Goal: Information Seeking & Learning: Find specific fact

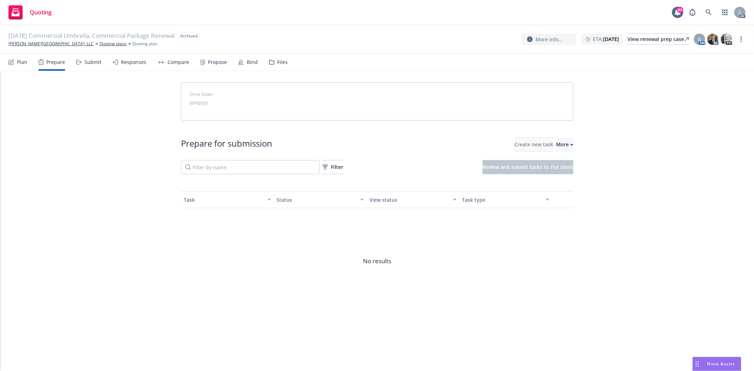
click at [554, 154] on div "Prepare for submission Create new task More Filter Review and submit tasks to t…" at bounding box center [377, 156] width 392 height 37
click at [558, 141] on div "More" at bounding box center [564, 144] width 17 height 13
click at [10, 86] on div "Drive folder (empty) Prepare for submission Create new task More Filter Review …" at bounding box center [377, 206] width 754 height 271
drag, startPoint x: 4, startPoint y: 42, endPoint x: 34, endPoint y: 42, distance: 29.7
click at [34, 42] on div "11/03/25 Commercial Umbrella, Commercial Package Renewal Archived Whipple Park,…" at bounding box center [377, 39] width 754 height 28
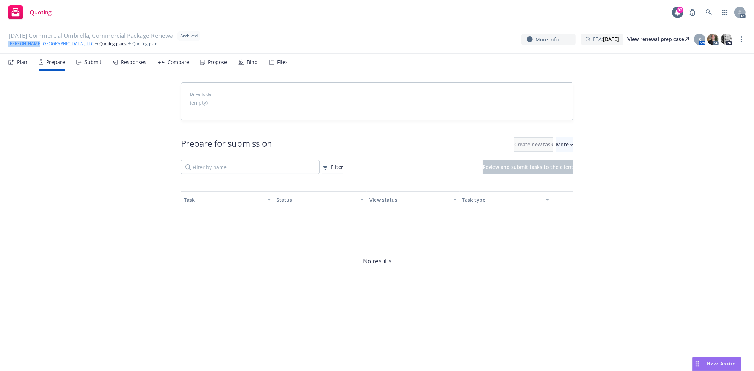
copy link "Whipple Park"
click at [22, 44] on link "[PERSON_NAME][GEOGRAPHIC_DATA], LLC" at bounding box center [50, 44] width 85 height 6
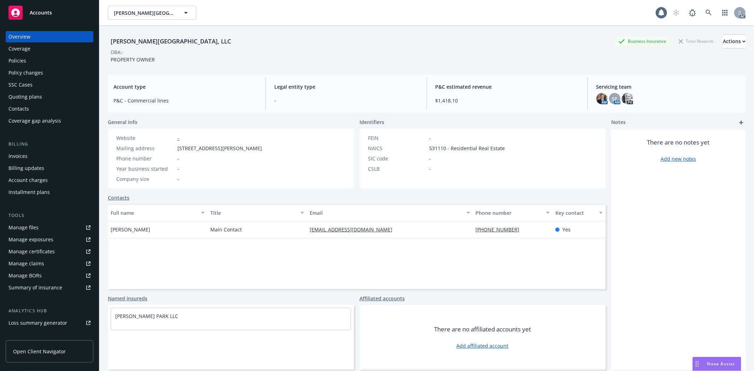
click at [36, 58] on div "Policies" at bounding box center [49, 60] width 82 height 11
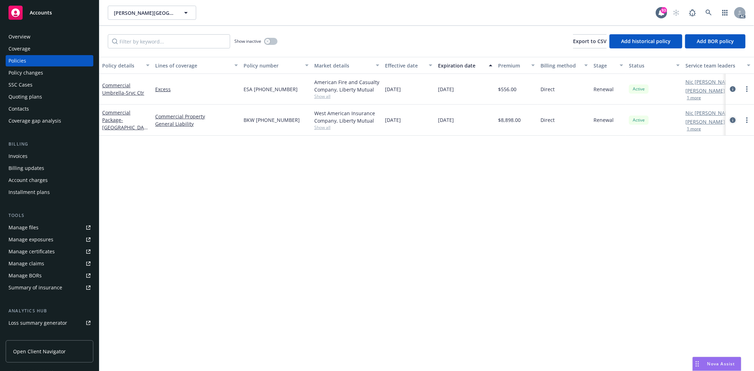
click at [733, 119] on icon "circleInformation" at bounding box center [733, 120] width 6 height 6
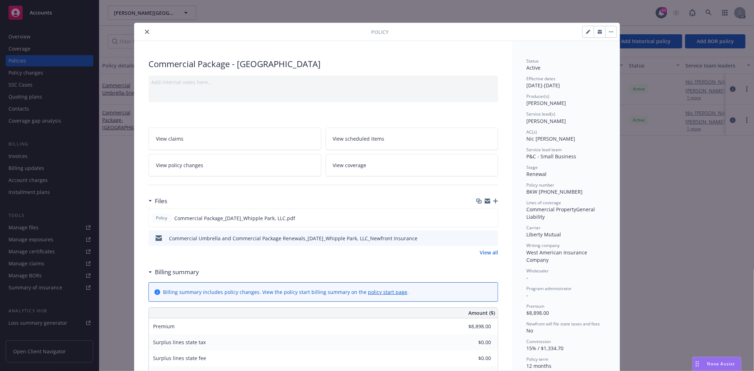
scroll to position [78, 0]
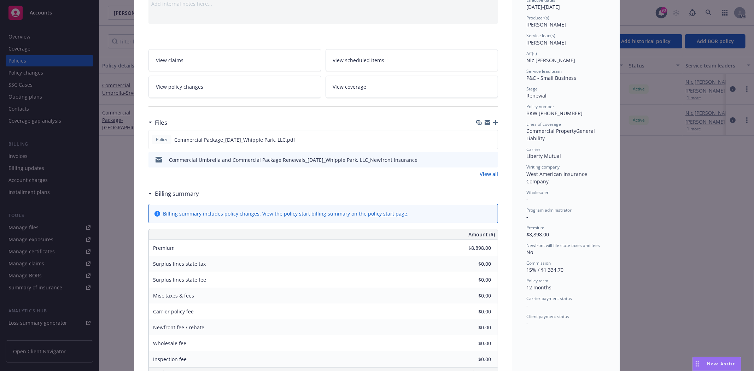
click at [489, 175] on link "View all" at bounding box center [489, 173] width 18 height 7
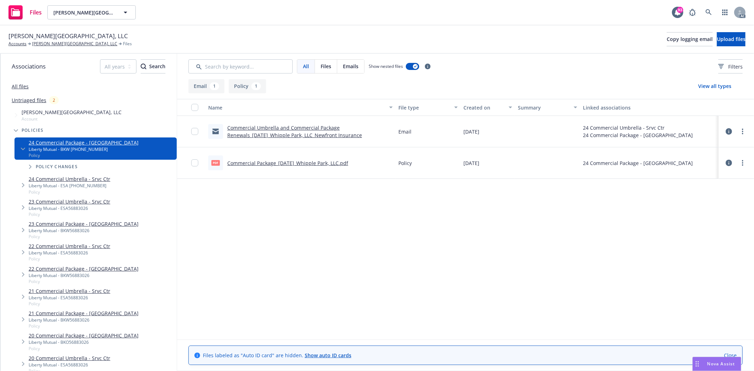
click at [278, 163] on link "Commercial Package_[DATE]_Whipple Park, LLC.pdf" at bounding box center [287, 163] width 121 height 7
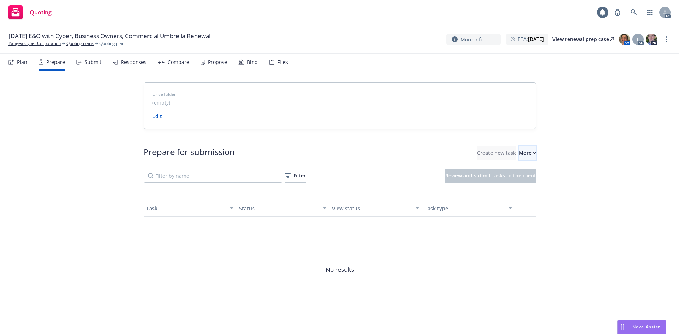
click at [519, 156] on div "More" at bounding box center [527, 152] width 17 height 13
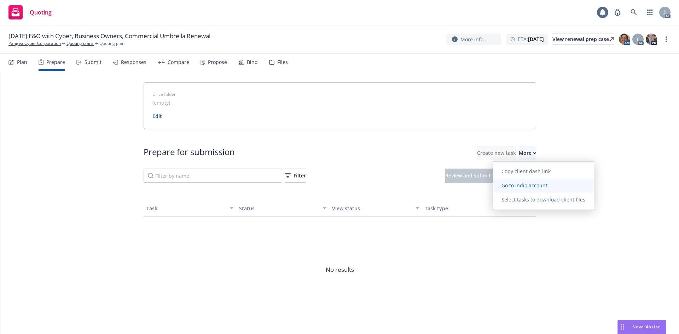
click at [527, 184] on span "Go to Indio account" at bounding box center [524, 185] width 63 height 7
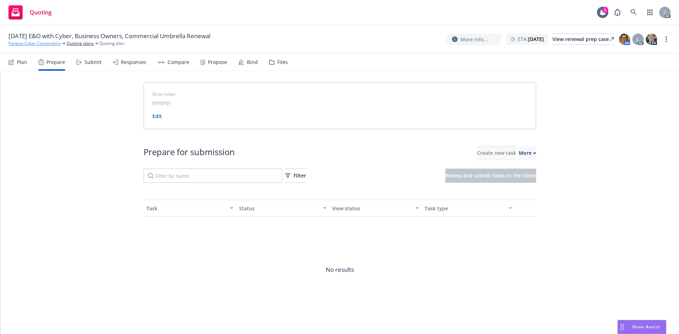
click at [21, 43] on link "Pangea Cyber Corporation" at bounding box center [34, 43] width 52 height 6
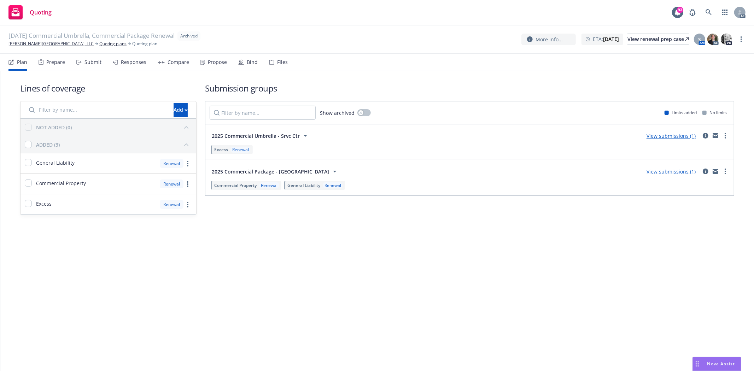
click at [50, 68] on div "Prepare" at bounding box center [52, 62] width 27 height 17
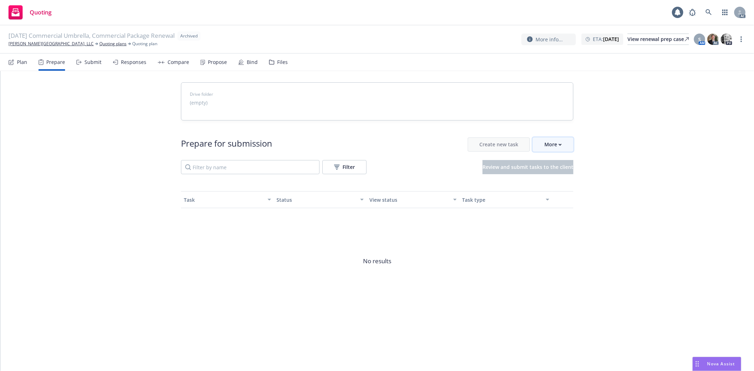
click at [554, 142] on div "More" at bounding box center [552, 144] width 17 height 13
drag, startPoint x: 6, startPoint y: 43, endPoint x: 34, endPoint y: 46, distance: 28.1
click at [34, 46] on div "11/03/25 Commercial Umbrella, Commercial Package Renewal Archived Whipple Park,…" at bounding box center [377, 39] width 754 height 28
copy link "Whipple Park"
click at [25, 45] on link "[PERSON_NAME][GEOGRAPHIC_DATA], LLC" at bounding box center [50, 44] width 85 height 6
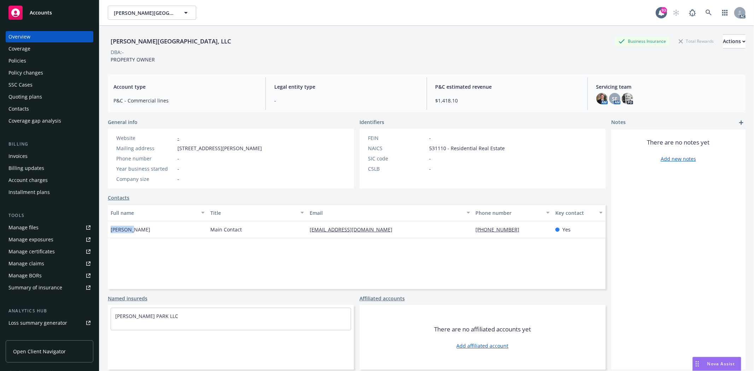
drag, startPoint x: 110, startPoint y: 229, endPoint x: 139, endPoint y: 232, distance: 29.5
click at [139, 232] on div "[PERSON_NAME]" at bounding box center [158, 229] width 100 height 17
copy span "[PERSON_NAME]"
drag, startPoint x: 109, startPoint y: 40, endPoint x: 149, endPoint y: 42, distance: 40.0
click at [149, 42] on div "[PERSON_NAME][GEOGRAPHIC_DATA], LLC" at bounding box center [171, 41] width 126 height 9
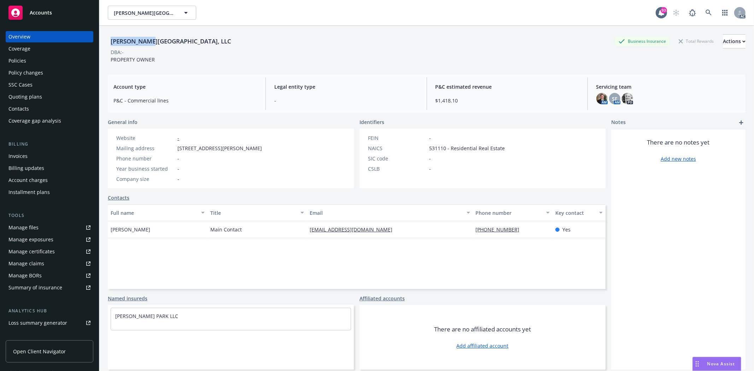
copy div "[PERSON_NAME][GEOGRAPHIC_DATA]"
drag, startPoint x: 467, startPoint y: 231, endPoint x: 524, endPoint y: 227, distance: 56.4
click at [524, 227] on div "Henry Ky Main Contact whipplepark@yahoo.com (510) 656-2355 Yes" at bounding box center [357, 229] width 498 height 17
copy div "(510) 656-2355"
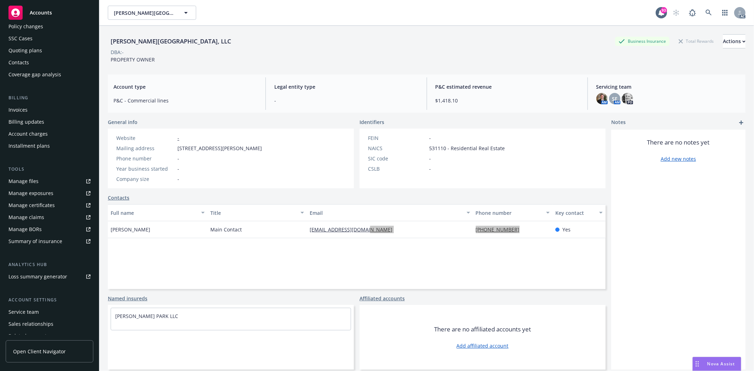
scroll to position [77, 0]
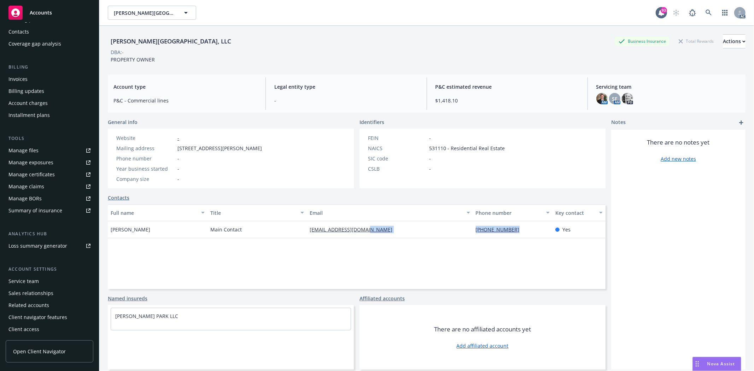
click at [32, 283] on div "Service team" at bounding box center [23, 281] width 30 height 11
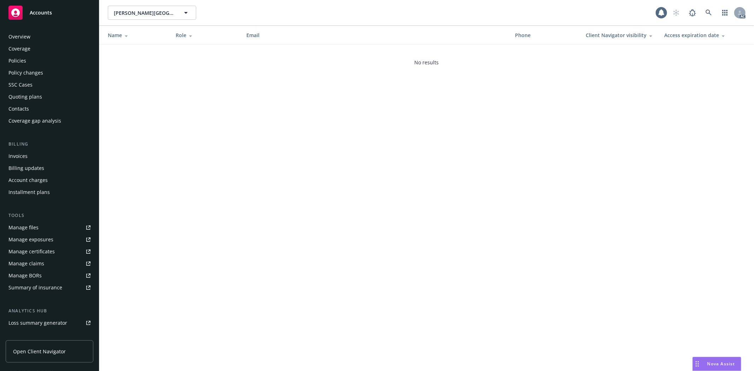
scroll to position [77, 0]
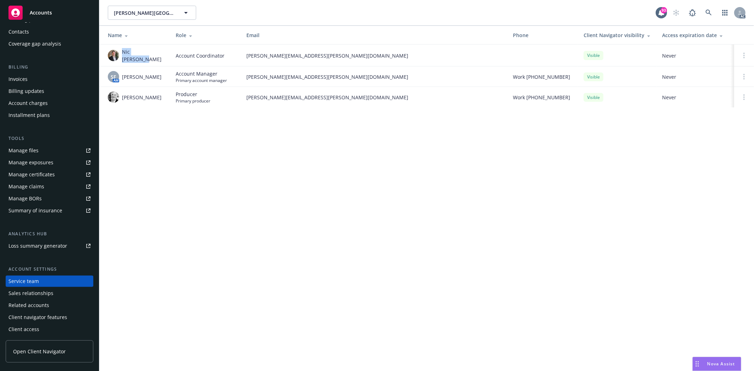
drag, startPoint x: 122, startPoint y: 53, endPoint x: 160, endPoint y: 53, distance: 37.5
click at [160, 53] on div "Nic Tallichet" at bounding box center [136, 55] width 57 height 15
copy span "Nic Tallichet"
drag, startPoint x: 122, startPoint y: 76, endPoint x: 153, endPoint y: 75, distance: 31.1
click at [153, 75] on div "SF AM Shelly Flores" at bounding box center [136, 76] width 57 height 11
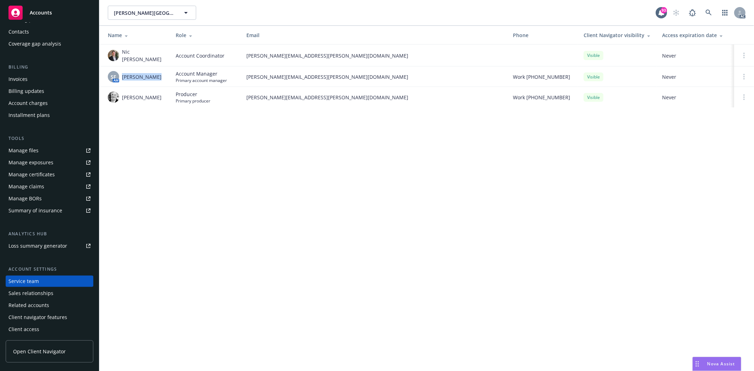
copy span "[PERSON_NAME]"
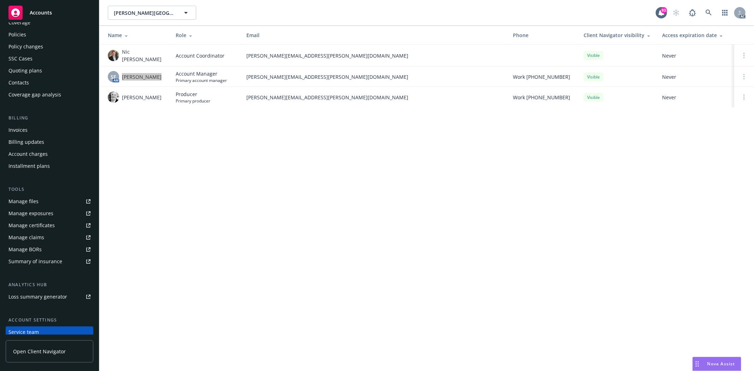
scroll to position [0, 0]
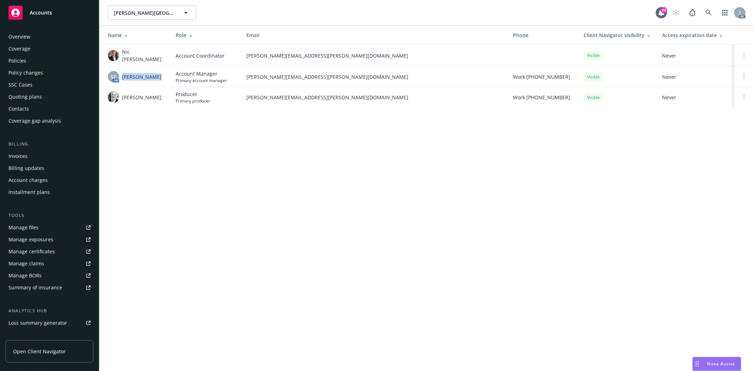
click at [18, 60] on div "Policies" at bounding box center [17, 60] width 18 height 11
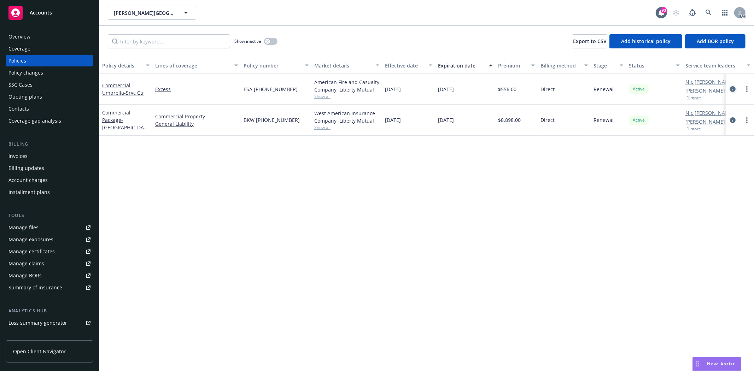
click at [733, 89] on icon "circleInformation" at bounding box center [733, 89] width 6 height 6
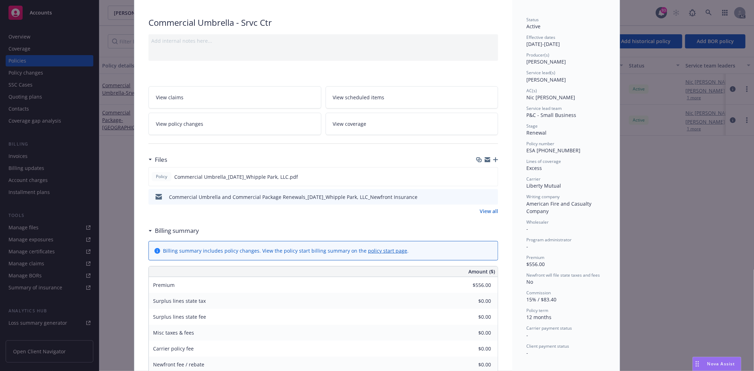
scroll to position [78, 0]
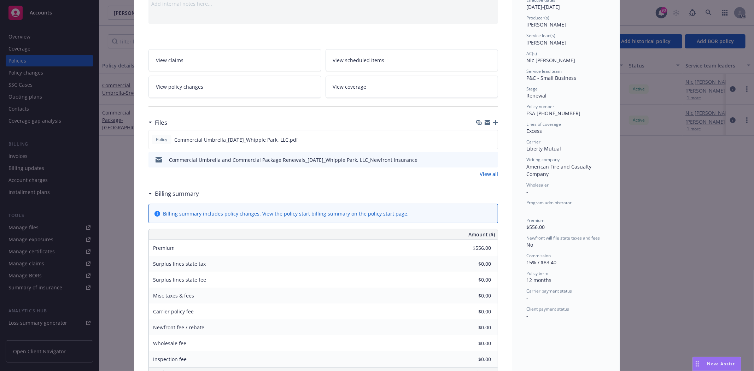
click at [481, 173] on link "View all" at bounding box center [489, 173] width 18 height 7
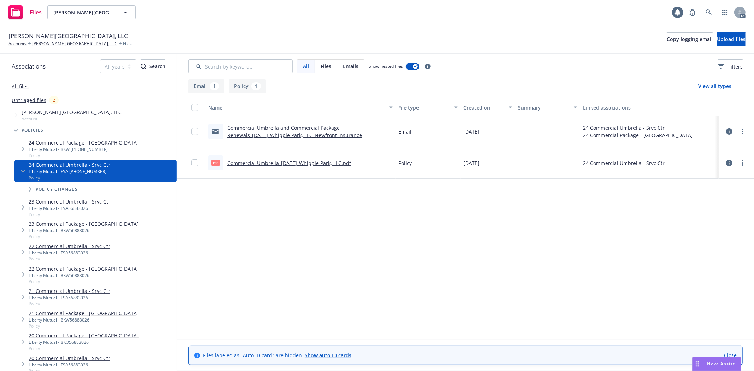
click at [335, 164] on link "Commercial Umbrella_11-03-2024_Whipple Park, LLC.pdf" at bounding box center [289, 163] width 124 height 7
click at [62, 146] on link "24 Commercial Package - Srvc Center" at bounding box center [84, 142] width 110 height 7
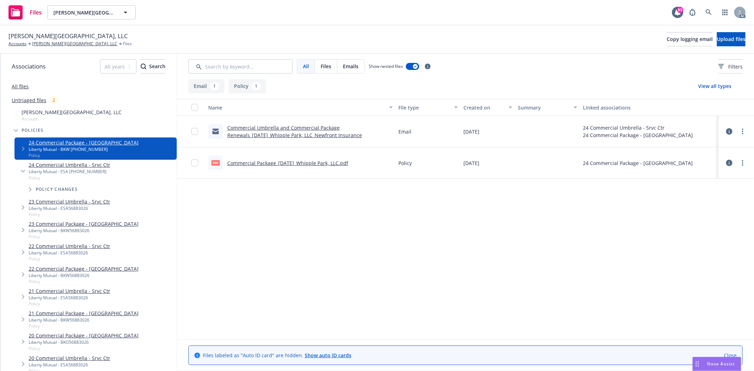
click at [344, 161] on link "Commercial Package_11-03-2024_Whipple Park, LLC.pdf" at bounding box center [287, 163] width 121 height 7
click at [76, 172] on div "Liberty Mutual - ESA (25) 56 88 30 26" at bounding box center [70, 172] width 82 height 6
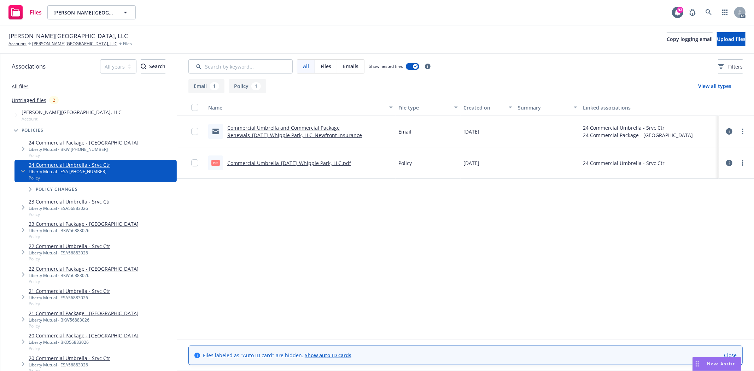
click at [94, 144] on link "24 Commercial Package - Srvc Center" at bounding box center [84, 142] width 110 height 7
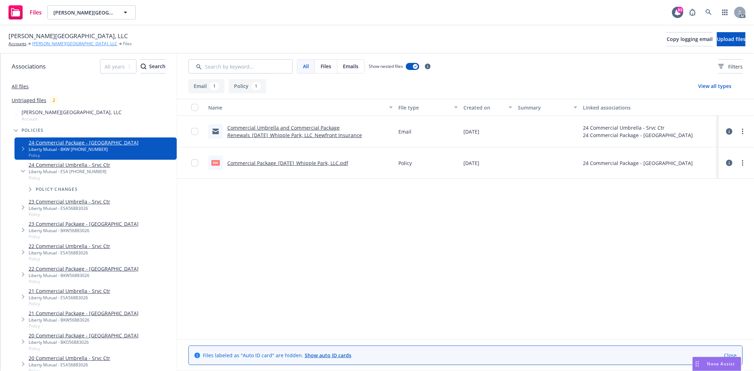
click at [52, 43] on link "[PERSON_NAME][GEOGRAPHIC_DATA], LLC" at bounding box center [74, 44] width 85 height 6
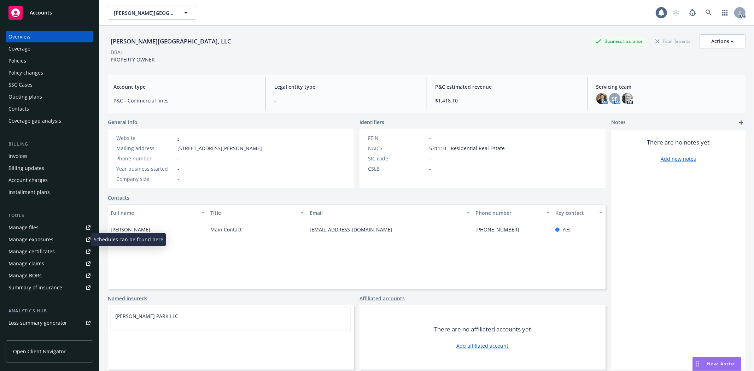
click at [47, 236] on div "Manage exposures" at bounding box center [30, 239] width 45 height 11
click at [36, 228] on div "Manage files" at bounding box center [23, 227] width 30 height 11
click at [39, 93] on div "Quoting plans" at bounding box center [25, 96] width 34 height 11
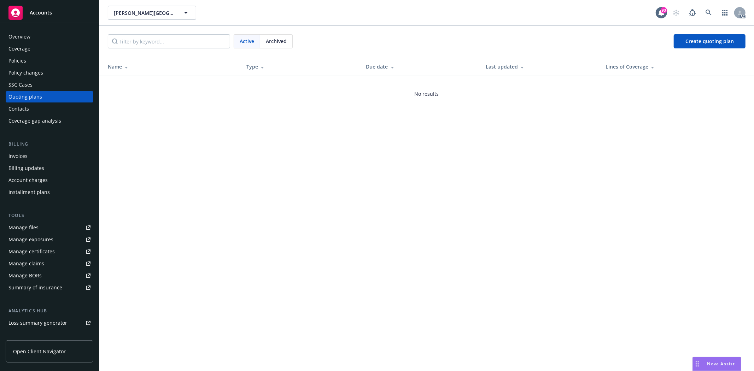
click at [270, 43] on span "Archived" at bounding box center [276, 40] width 21 height 7
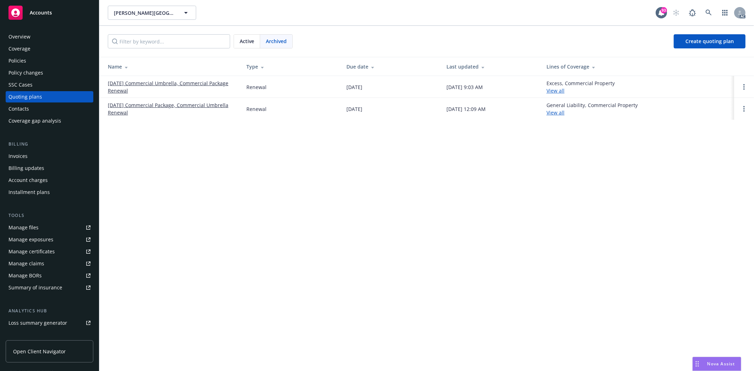
drag, startPoint x: 107, startPoint y: 83, endPoint x: 131, endPoint y: 90, distance: 25.0
click at [131, 90] on td "[DATE] Commercial Umbrella, Commercial Package Renewal" at bounding box center [169, 87] width 141 height 22
copy link "[DATE] Commercial Umbrella, Commercial Package Renewal"
click at [38, 64] on div "Policies" at bounding box center [49, 60] width 82 height 11
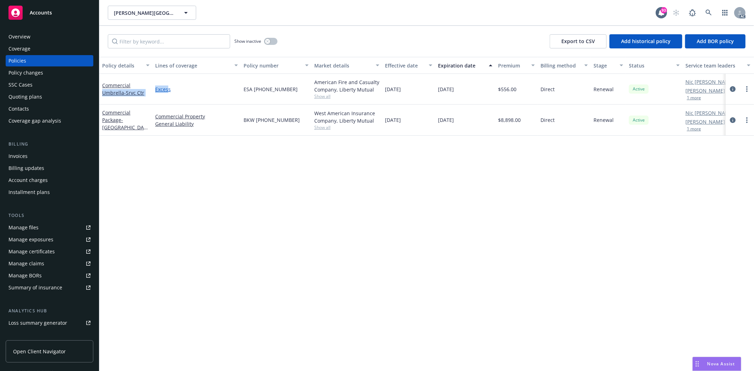
drag, startPoint x: 152, startPoint y: 89, endPoint x: 169, endPoint y: 86, distance: 16.8
click at [169, 86] on div "Commercial Umbrella - Srvc Ctr Excess ESA (25) 56 88 30 26 American Fire and Ca…" at bounding box center [440, 89] width 682 height 31
click at [198, 84] on div "Excess" at bounding box center [196, 89] width 88 height 31
drag, startPoint x: 177, startPoint y: 89, endPoint x: 154, endPoint y: 87, distance: 23.4
click at [154, 87] on div "Excess" at bounding box center [196, 89] width 88 height 31
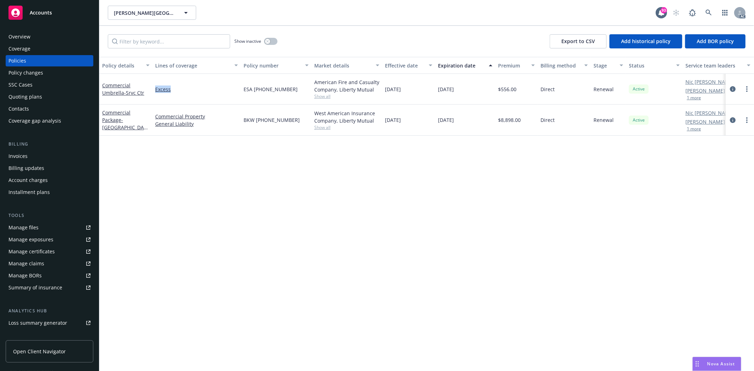
copy link "Excess"
click at [44, 96] on div "Quoting plans" at bounding box center [49, 96] width 82 height 11
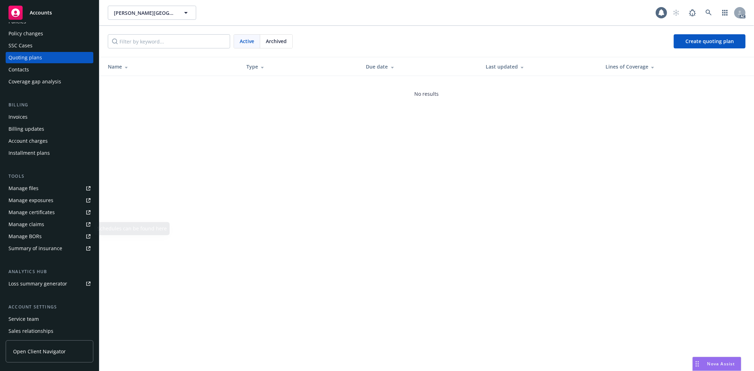
scroll to position [77, 0]
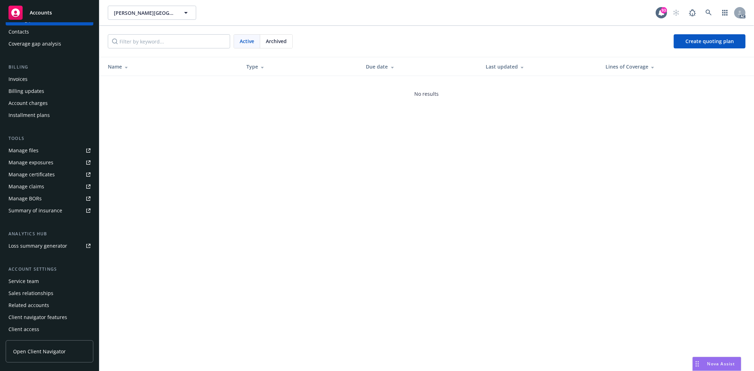
click at [31, 281] on div "Service team" at bounding box center [23, 281] width 30 height 11
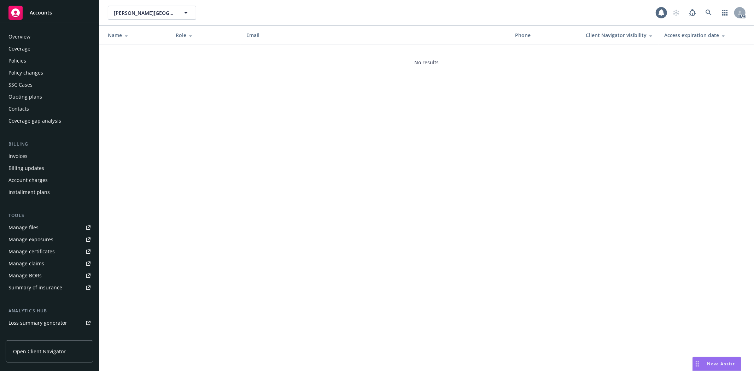
scroll to position [77, 0]
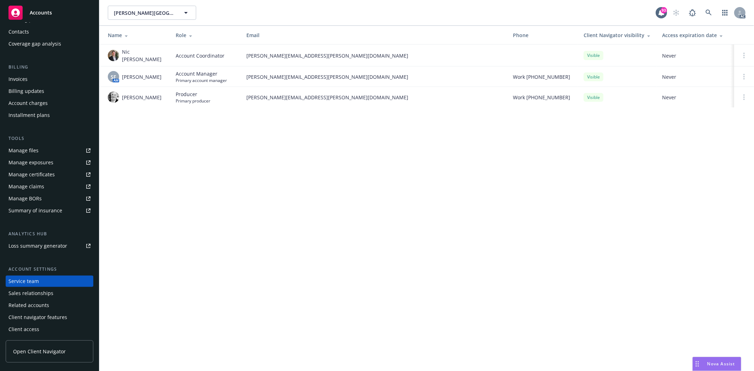
drag, startPoint x: 230, startPoint y: 103, endPoint x: 228, endPoint y: 107, distance: 4.6
click at [230, 105] on div "Name Role Email Phone Client Navigator visibility Access expiration date Nic Ta…" at bounding box center [426, 71] width 655 height 90
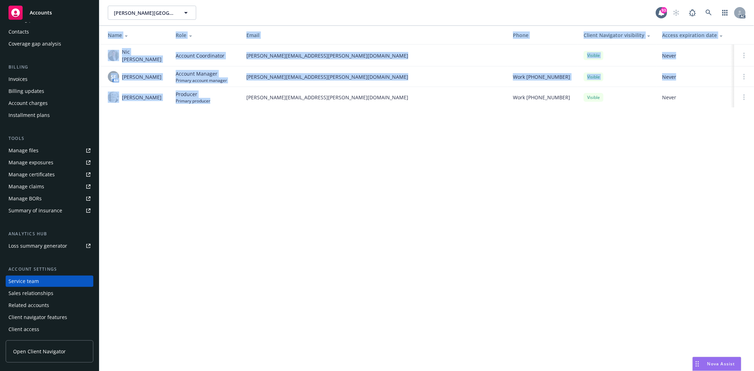
click at [146, 133] on div "Whipple Park, LLC Whipple Park, LLC 93 AC Name Role Email Phone Client Navigato…" at bounding box center [426, 185] width 655 height 371
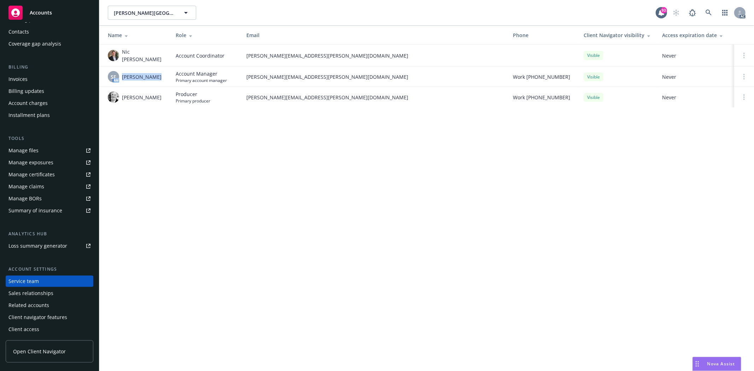
drag, startPoint x: 119, startPoint y: 74, endPoint x: 153, endPoint y: 73, distance: 33.9
click at [153, 73] on div "SF AM Shelly Flores" at bounding box center [136, 76] width 57 height 11
drag, startPoint x: 246, startPoint y: 72, endPoint x: 310, endPoint y: 73, distance: 64.3
click at [310, 73] on td "shelly.flores@newfront.com" at bounding box center [374, 76] width 267 height 21
copy span "shelly.flores@newfront.com"
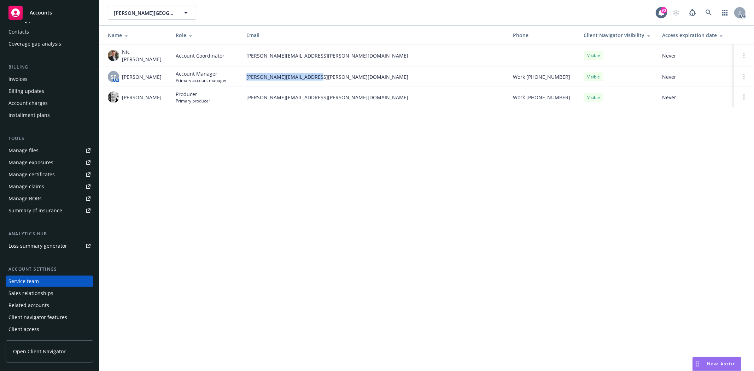
drag, startPoint x: 122, startPoint y: 93, endPoint x: 160, endPoint y: 92, distance: 38.2
click at [160, 92] on div "Steve Leveroni" at bounding box center [136, 97] width 57 height 11
copy span "Steve Leveroni"
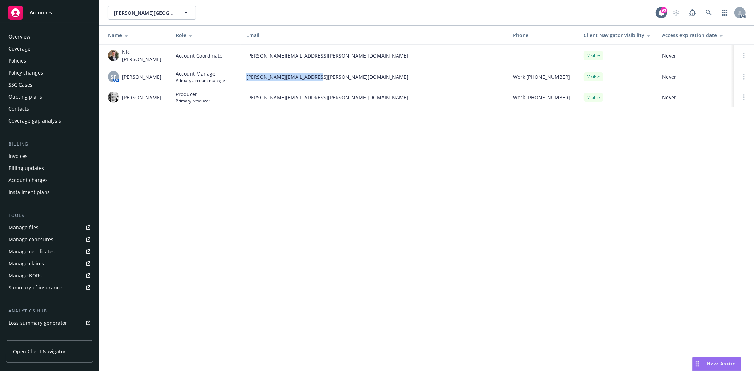
click at [24, 59] on div "Policies" at bounding box center [17, 60] width 18 height 11
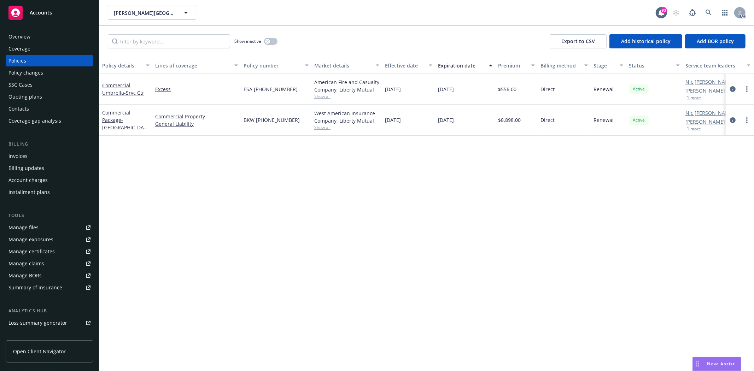
drag, startPoint x: 240, startPoint y: 121, endPoint x: 293, endPoint y: 119, distance: 53.8
click at [293, 119] on div "Commercial Package - Srvc Center Commercial Property General Liability BKW (25)…" at bounding box center [440, 120] width 682 height 31
copy div "BKW (25) 56 88 30 26"
drag, startPoint x: 501, startPoint y: 119, endPoint x: 521, endPoint y: 121, distance: 19.8
click at [521, 121] on div "$8,898.00" at bounding box center [516, 120] width 42 height 31
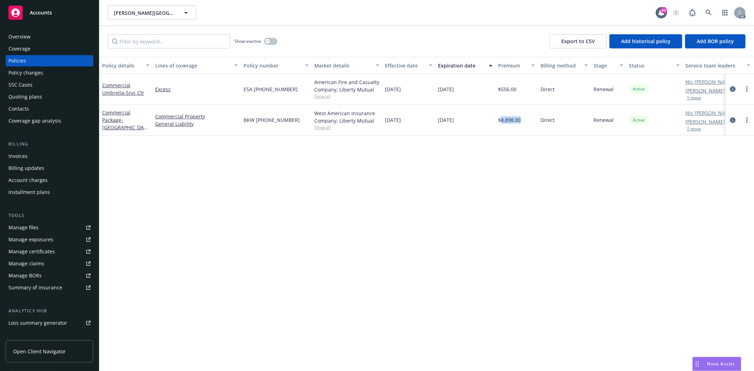
copy span "8,898.00"
drag, startPoint x: 386, startPoint y: 121, endPoint x: 419, endPoint y: 123, distance: 32.9
click at [419, 123] on div "11/03/2024" at bounding box center [408, 120] width 53 height 31
copy span "11/03/2024"
click at [328, 128] on span "Show all" at bounding box center [346, 127] width 65 height 6
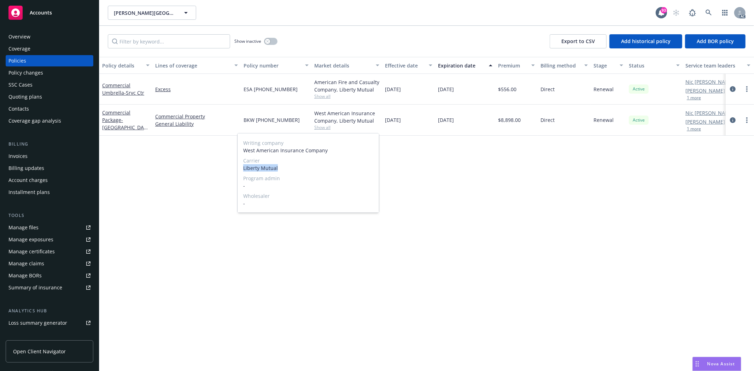
drag, startPoint x: 241, startPoint y: 167, endPoint x: 284, endPoint y: 166, distance: 42.8
click at [284, 166] on div "Writing company West American Insurance Company Carrier Liberty Mutual Program …" at bounding box center [308, 173] width 141 height 79
copy span "Liberty Mutual"
click at [514, 245] on div "Policy details Lines of coverage Policy number Market details Effective date Ex…" at bounding box center [426, 214] width 655 height 314
click at [322, 94] on span "Show all" at bounding box center [346, 96] width 65 height 6
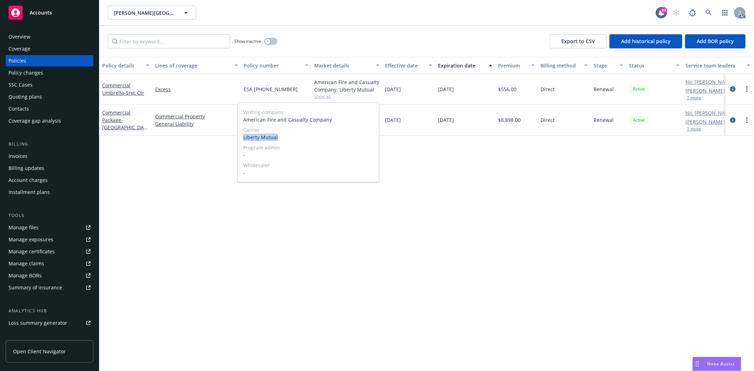
drag, startPoint x: 242, startPoint y: 135, endPoint x: 287, endPoint y: 138, distance: 44.7
click at [287, 138] on div "Writing company American Fire and Casualty Company Carrier Liberty Mutual Progr…" at bounding box center [308, 142] width 141 height 79
copy span "Liberty Mutual"
click at [542, 225] on div "Policy details Lines of coverage Policy number Market details Effective date Ex…" at bounding box center [426, 214] width 655 height 314
drag, startPoint x: 243, startPoint y: 89, endPoint x: 301, endPoint y: 92, distance: 58.0
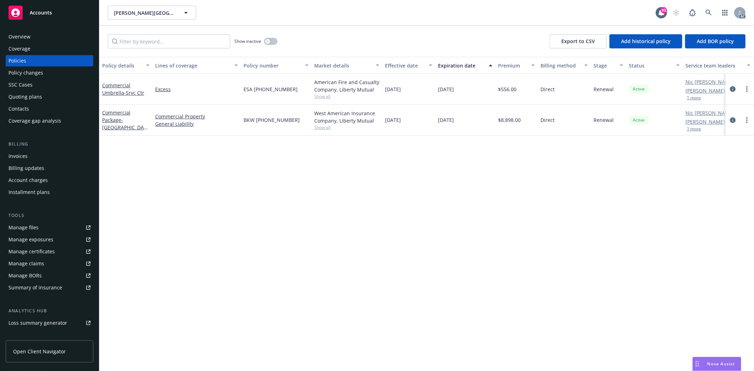
click at [301, 92] on div "ESA (25) 56 88 30 26" at bounding box center [276, 89] width 71 height 31
copy span "ESA (25) 56 88 30 26"
click at [326, 100] on div "American Fire and Casualty Company, Liberty Mutual Show all" at bounding box center [346, 89] width 71 height 31
click at [325, 96] on span "Show all" at bounding box center [346, 96] width 65 height 6
click at [466, 107] on div "11/03/2025" at bounding box center [465, 120] width 60 height 31
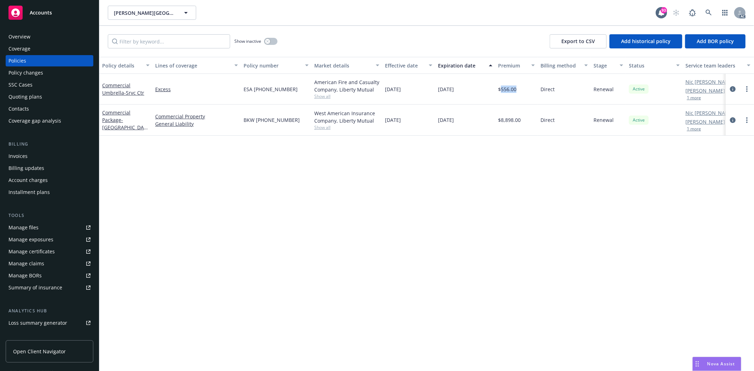
drag, startPoint x: 501, startPoint y: 90, endPoint x: 522, endPoint y: 90, distance: 21.2
click at [522, 90] on div "$556.00" at bounding box center [516, 89] width 42 height 31
drag, startPoint x: 383, startPoint y: 88, endPoint x: 412, endPoint y: 89, distance: 29.0
click at [412, 89] on div "11/03/2024" at bounding box center [408, 89] width 53 height 31
click at [271, 44] on button "button" at bounding box center [270, 41] width 13 height 7
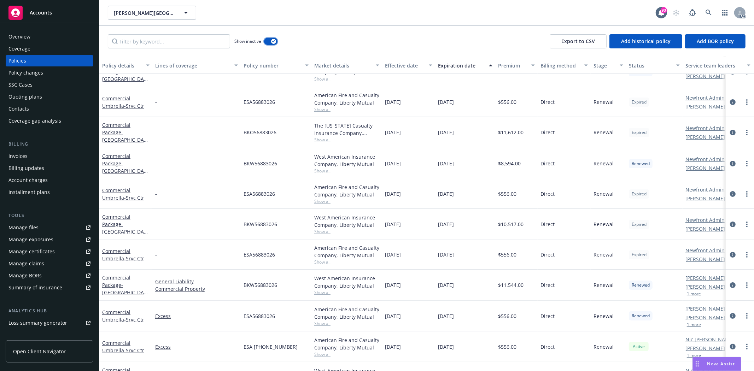
scroll to position [75, 0]
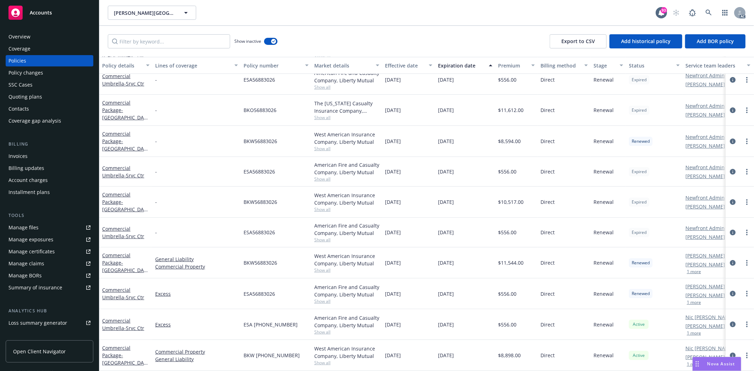
drag, startPoint x: 386, startPoint y: 255, endPoint x: 418, endPoint y: 257, distance: 31.6
click at [418, 257] on div "11/03/2023" at bounding box center [408, 262] width 53 height 31
click at [385, 260] on span "11/03/2023" at bounding box center [393, 262] width 16 height 7
drag, startPoint x: 384, startPoint y: 259, endPoint x: 422, endPoint y: 259, distance: 37.5
click at [422, 259] on div "11/03/2023" at bounding box center [408, 262] width 53 height 31
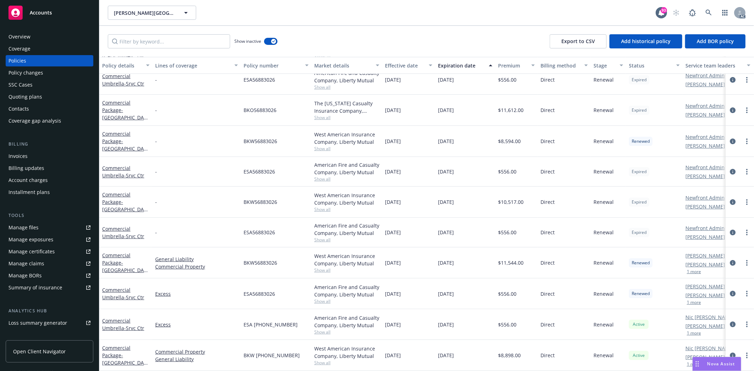
drag, startPoint x: 437, startPoint y: 257, endPoint x: 467, endPoint y: 255, distance: 30.1
click at [467, 255] on div "11/03/2024" at bounding box center [465, 262] width 60 height 31
drag, startPoint x: 500, startPoint y: 258, endPoint x: 527, endPoint y: 257, distance: 27.3
click at [527, 257] on div "$11,544.00" at bounding box center [516, 262] width 42 height 31
click at [328, 267] on span "Show all" at bounding box center [346, 270] width 65 height 6
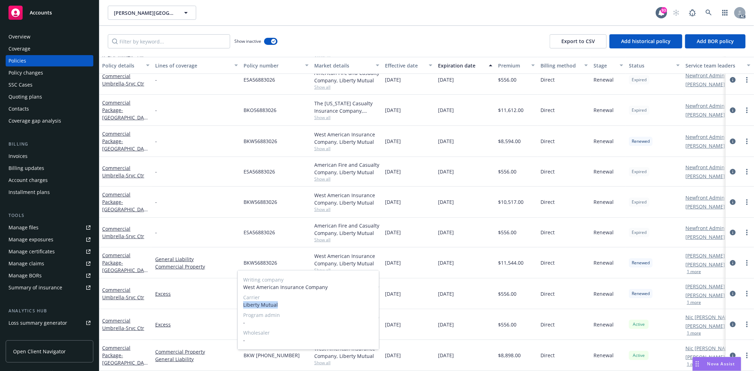
drag, startPoint x: 242, startPoint y: 305, endPoint x: 277, endPoint y: 302, distance: 34.8
click at [278, 302] on div "Writing company West American Insurance Company Carrier Liberty Mutual Program …" at bounding box center [308, 309] width 141 height 79
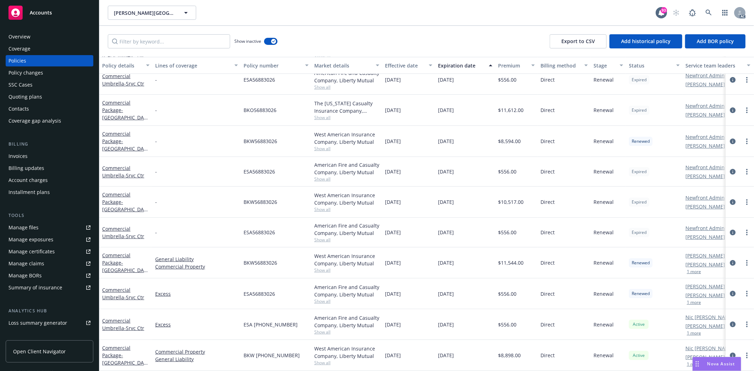
click at [402, 279] on div "11/03/2023" at bounding box center [408, 294] width 53 height 31
drag, startPoint x: 242, startPoint y: 258, endPoint x: 281, endPoint y: 258, distance: 38.9
click at [281, 258] on div "BKW56883026" at bounding box center [276, 262] width 71 height 31
click at [500, 290] on span "$556.00" at bounding box center [507, 293] width 18 height 7
drag, startPoint x: 501, startPoint y: 287, endPoint x: 517, endPoint y: 287, distance: 16.6
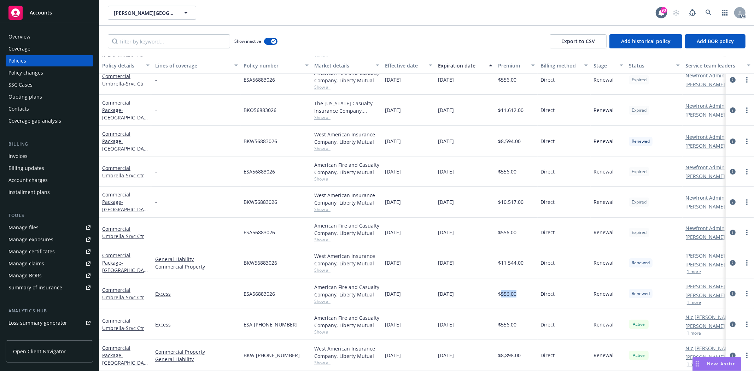
click at [517, 287] on div "$556.00" at bounding box center [516, 294] width 42 height 31
click at [318, 298] on span "Show all" at bounding box center [346, 301] width 65 height 6
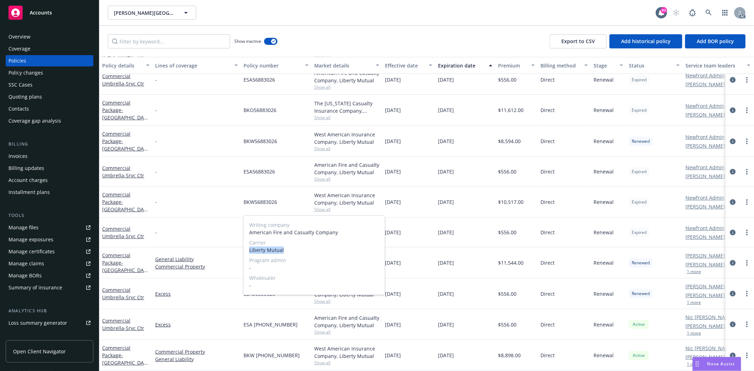
drag, startPoint x: 246, startPoint y: 249, endPoint x: 292, endPoint y: 251, distance: 45.6
click at [292, 251] on div "Writing company American Fire and Casualty Company Carrier Liberty Mutual Progr…" at bounding box center [314, 255] width 141 height 79
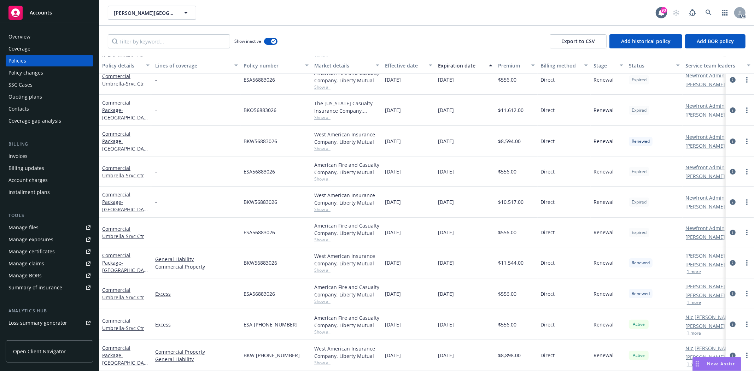
click at [450, 295] on div "11/03/2024" at bounding box center [465, 294] width 60 height 31
click at [329, 298] on span "Show all" at bounding box center [346, 301] width 65 height 6
click at [289, 301] on div "ESA56883026" at bounding box center [276, 294] width 71 height 31
drag, startPoint x: 241, startPoint y: 289, endPoint x: 279, endPoint y: 287, distance: 37.8
click at [279, 287] on div "ESA56883026" at bounding box center [276, 294] width 71 height 31
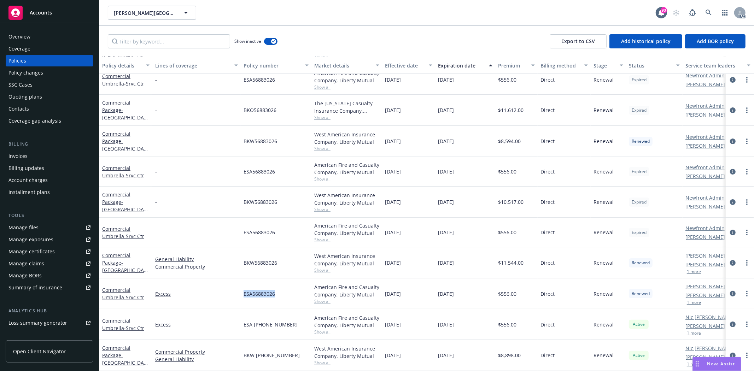
drag, startPoint x: 383, startPoint y: 228, endPoint x: 421, endPoint y: 230, distance: 38.3
click at [421, 230] on div "11/03/2022" at bounding box center [408, 233] width 53 height 30
drag, startPoint x: 439, startPoint y: 224, endPoint x: 485, endPoint y: 230, distance: 47.1
click at [485, 230] on div "11/03/2023" at bounding box center [465, 233] width 60 height 30
drag, startPoint x: 500, startPoint y: 227, endPoint x: 537, endPoint y: 229, distance: 37.2
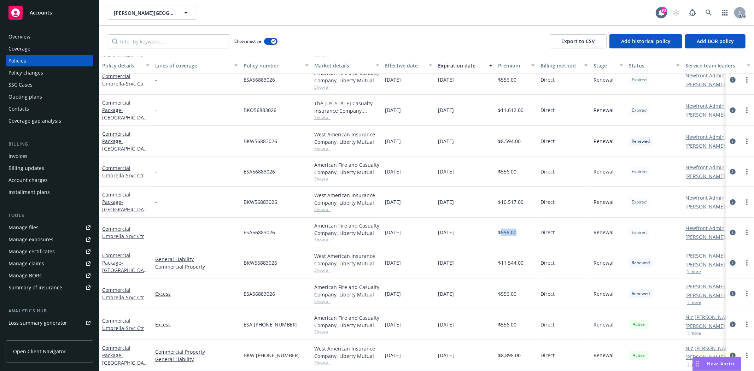
click at [537, 229] on div "$556.00" at bounding box center [516, 233] width 42 height 30
drag, startPoint x: 245, startPoint y: 227, endPoint x: 273, endPoint y: 227, distance: 27.9
click at [273, 227] on div "ESA56883026" at bounding box center [276, 233] width 71 height 30
drag, startPoint x: 280, startPoint y: 227, endPoint x: 230, endPoint y: 229, distance: 49.9
click at [230, 229] on div "Commercial Umbrella - Srvc Ctr - ESA56883026 American Fire and Casualty Company…" at bounding box center [440, 233] width 682 height 30
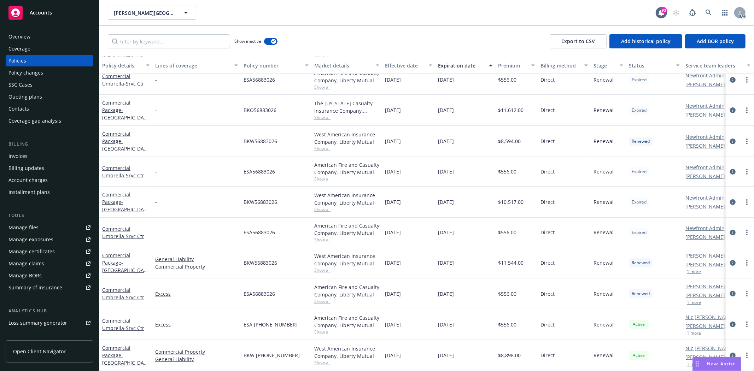
click at [324, 237] on span "Show all" at bounding box center [346, 240] width 65 height 6
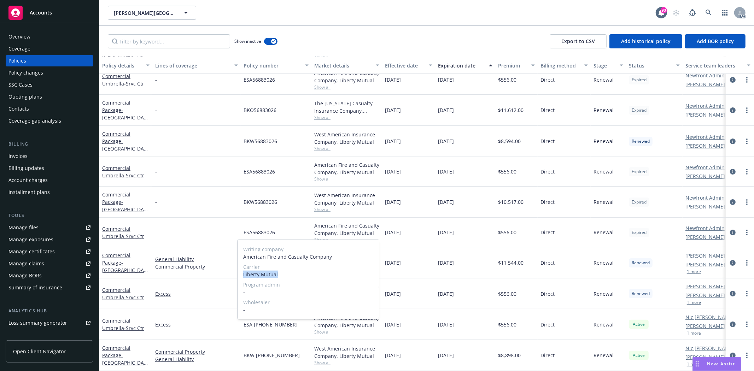
drag, startPoint x: 239, startPoint y: 273, endPoint x: 286, endPoint y: 277, distance: 47.2
click at [286, 277] on div "Writing company American Fire and Casualty Company Carrier Liberty Mutual Progr…" at bounding box center [308, 279] width 141 height 79
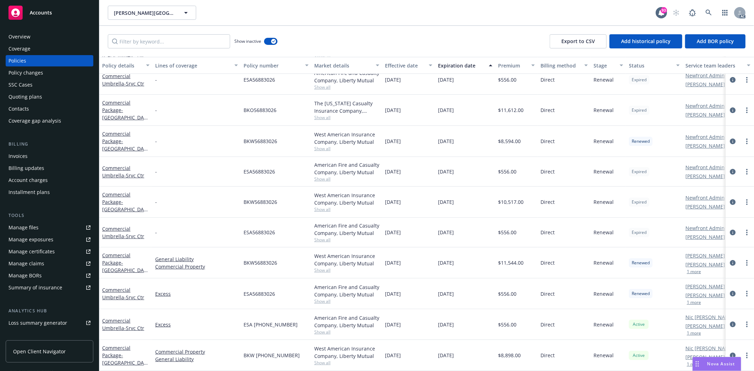
click at [458, 221] on div "11/03/2023" at bounding box center [465, 233] width 60 height 30
drag, startPoint x: 242, startPoint y: 195, endPoint x: 281, endPoint y: 195, distance: 38.5
click at [281, 195] on div "BKW56883026" at bounding box center [276, 202] width 71 height 31
click at [387, 198] on span "11/03/2022" at bounding box center [393, 201] width 16 height 7
drag, startPoint x: 385, startPoint y: 195, endPoint x: 412, endPoint y: 198, distance: 27.4
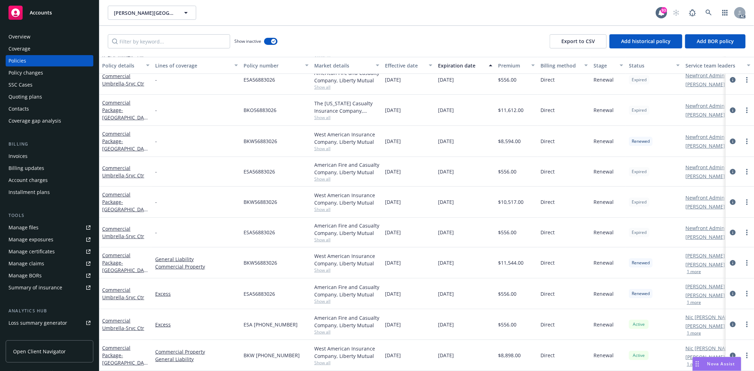
click at [412, 198] on div "11/03/2022" at bounding box center [408, 202] width 53 height 31
drag, startPoint x: 501, startPoint y: 197, endPoint x: 522, endPoint y: 197, distance: 21.6
click at [522, 198] on span "$10,517.00" at bounding box center [510, 201] width 25 height 7
click at [323, 206] on span "Show all" at bounding box center [346, 209] width 65 height 6
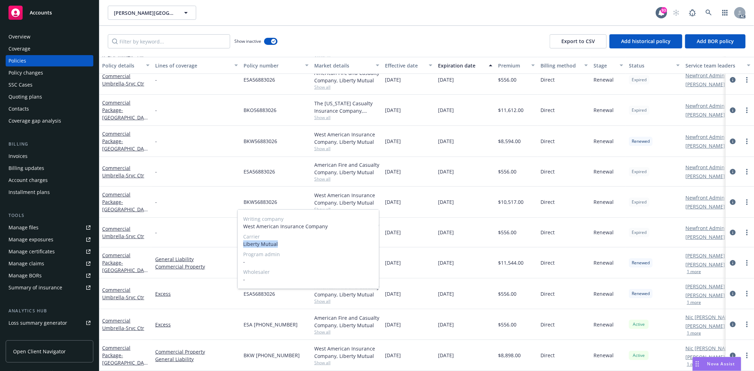
drag, startPoint x: 242, startPoint y: 244, endPoint x: 283, endPoint y: 242, distance: 41.8
click at [283, 242] on div "Writing company West American Insurance Company Carrier Liberty Mutual Program …" at bounding box center [308, 249] width 141 height 79
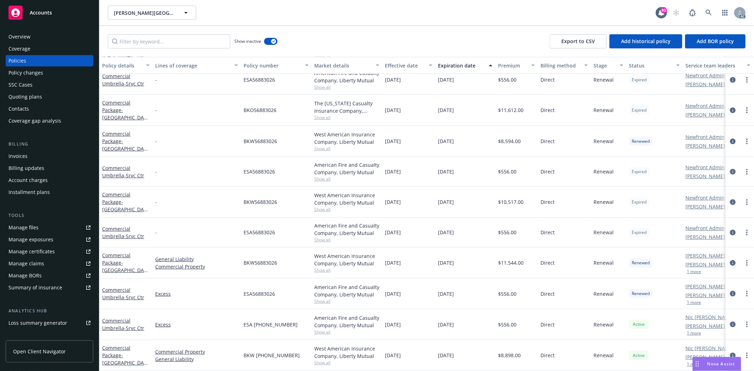
click at [31, 30] on div "Overview Coverage Policies Policy changes SSC Cases Quoting plans Contacts Cove…" at bounding box center [49, 197] width 99 height 349
click at [27, 40] on div "Overview" at bounding box center [19, 36] width 22 height 11
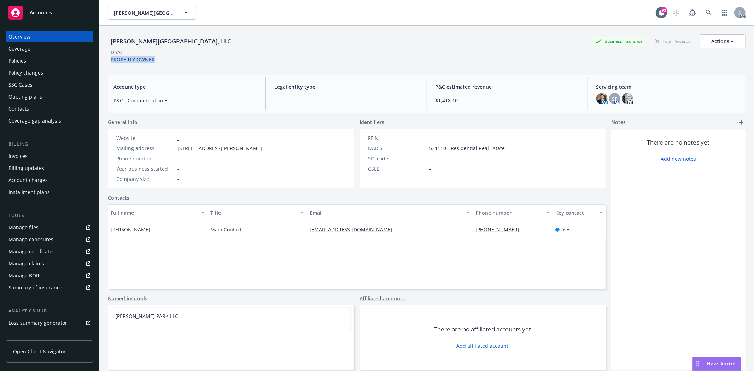
drag, startPoint x: 107, startPoint y: 59, endPoint x: 159, endPoint y: 66, distance: 52.4
click at [159, 66] on div "Whipple Park, LLC Business Insurance Total Rewards Actions DBA: - PROPERTY OWNER" at bounding box center [427, 47] width 638 height 43
click at [435, 153] on div "FEIN - NAICS 531110 - Residential Real Estate SIC code - CSLB -" at bounding box center [436, 153] width 142 height 38
click at [433, 149] on span "531110 - Residential Real Estate" at bounding box center [467, 148] width 76 height 7
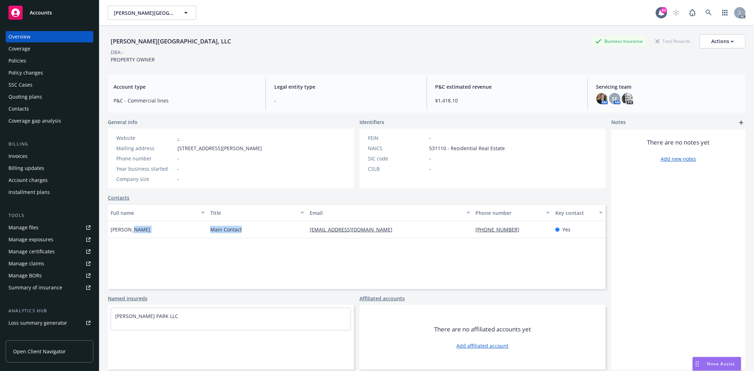
drag, startPoint x: 206, startPoint y: 228, endPoint x: 243, endPoint y: 226, distance: 37.5
click at [243, 226] on div "Henry Ky Main Contact whipplepark@yahoo.com (510) 656-2355 Yes" at bounding box center [357, 229] width 498 height 17
drag, startPoint x: 108, startPoint y: 232, endPoint x: 136, endPoint y: 227, distance: 28.0
click at [136, 227] on div "[PERSON_NAME]" at bounding box center [158, 229] width 100 height 17
drag, startPoint x: 467, startPoint y: 228, endPoint x: 514, endPoint y: 232, distance: 46.8
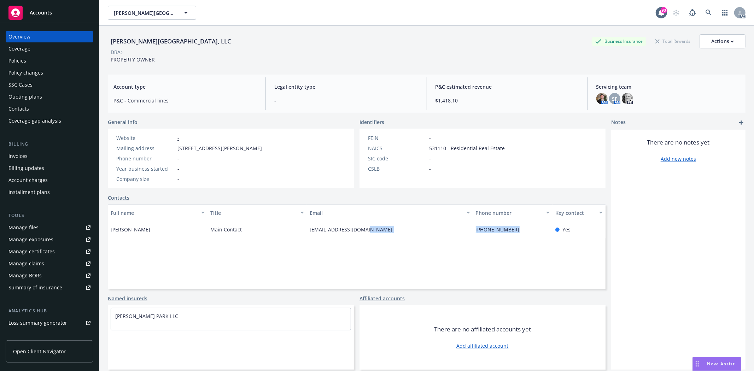
click at [514, 232] on div "Henry Ky Main Contact whipplepark@yahoo.com (510) 656-2355 Yes" at bounding box center [357, 229] width 498 height 17
drag, startPoint x: 304, startPoint y: 231, endPoint x: 376, endPoint y: 232, distance: 71.8
click at [376, 232] on div "[EMAIL_ADDRESS][DOMAIN_NAME]" at bounding box center [390, 229] width 166 height 17
click at [41, 63] on div "Policies" at bounding box center [49, 60] width 82 height 11
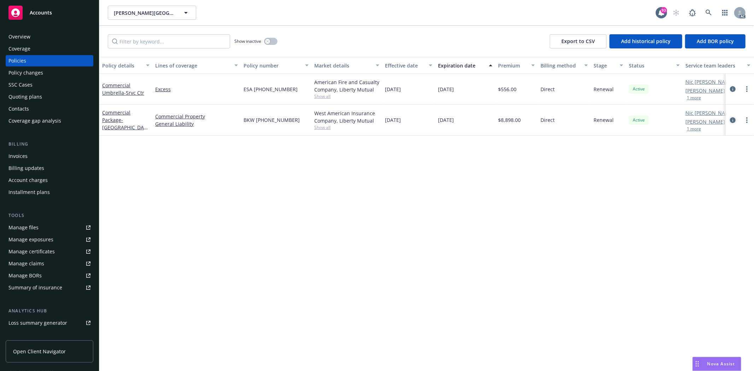
click at [734, 121] on icon "circleInformation" at bounding box center [733, 120] width 6 height 6
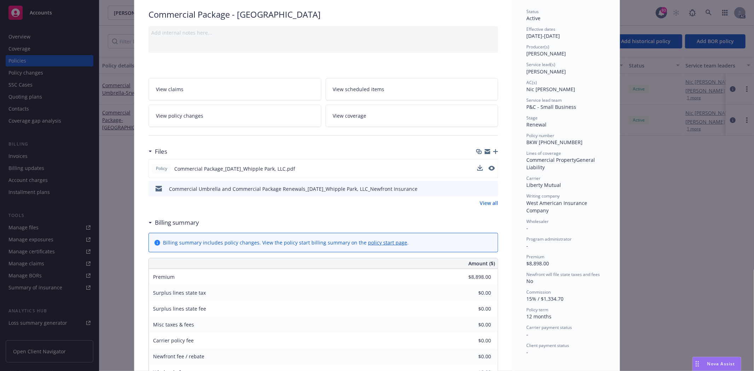
scroll to position [118, 0]
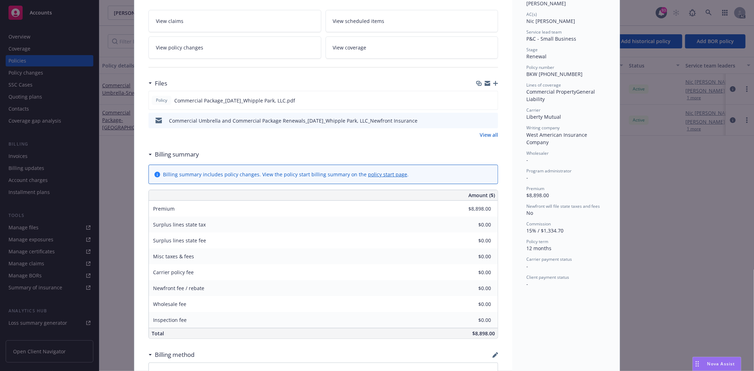
click at [487, 137] on link "View all" at bounding box center [489, 134] width 18 height 7
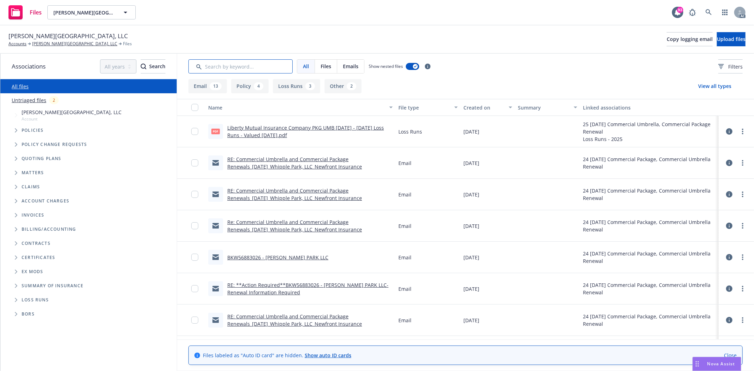
click at [262, 69] on input "Search by keyword..." at bounding box center [240, 66] width 104 height 14
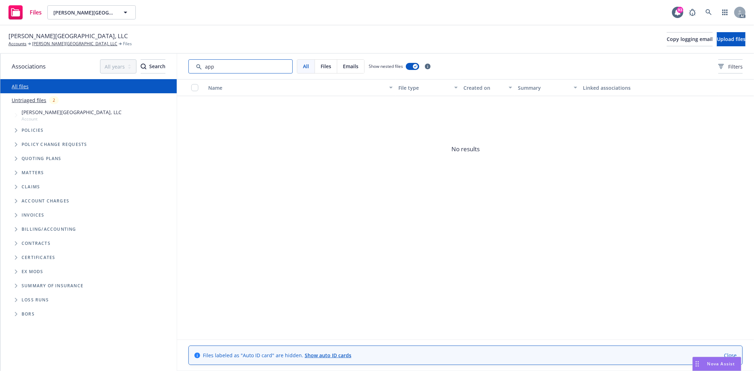
click at [227, 61] on input "Search by keyword..." at bounding box center [240, 66] width 104 height 14
drag, startPoint x: 269, startPoint y: 66, endPoint x: 112, endPoint y: 32, distance: 160.6
click at [107, 50] on div "Whipple Park, LLC Accounts Whipple Park, LLC Files Copy logging email Upload fi…" at bounding box center [377, 198] width 754 height 346
type input "a"
drag, startPoint x: 222, startPoint y: 63, endPoint x: 197, endPoint y: 65, distance: 25.2
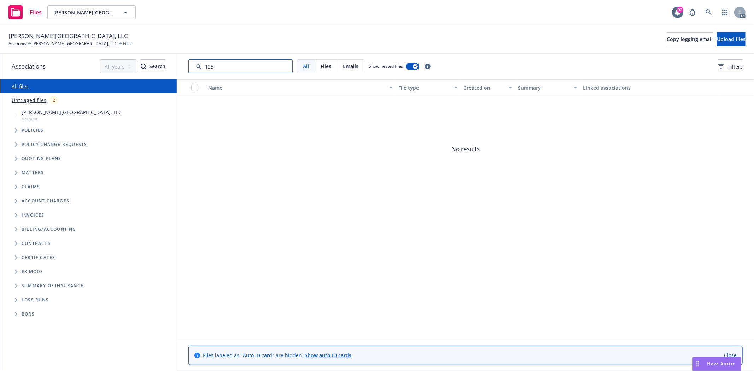
click at [197, 65] on input "Search by keyword..." at bounding box center [240, 66] width 104 height 14
type input "140"
drag, startPoint x: 223, startPoint y: 68, endPoint x: 202, endPoint y: 69, distance: 20.9
click at [202, 69] on input "Search by keyword..." at bounding box center [240, 66] width 104 height 14
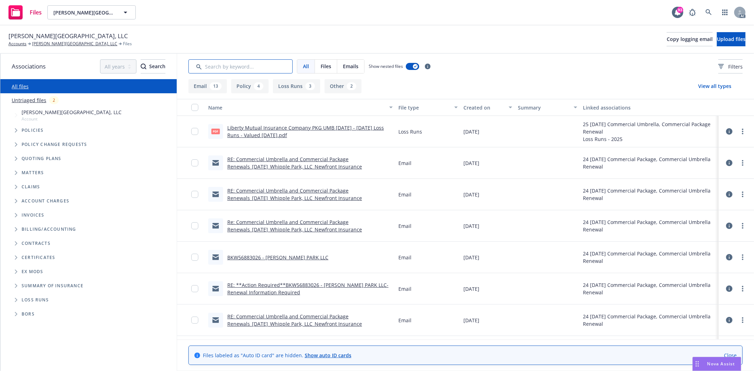
click at [273, 66] on input "Search by keyword..." at bounding box center [240, 66] width 104 height 14
click at [263, 70] on input "Search by keyword..." at bounding box center [240, 66] width 104 height 14
click at [718, 74] on div "All Files Emails Show nested files Filters" at bounding box center [465, 66] width 577 height 25
click at [728, 66] on span "Filters" at bounding box center [735, 66] width 14 height 7
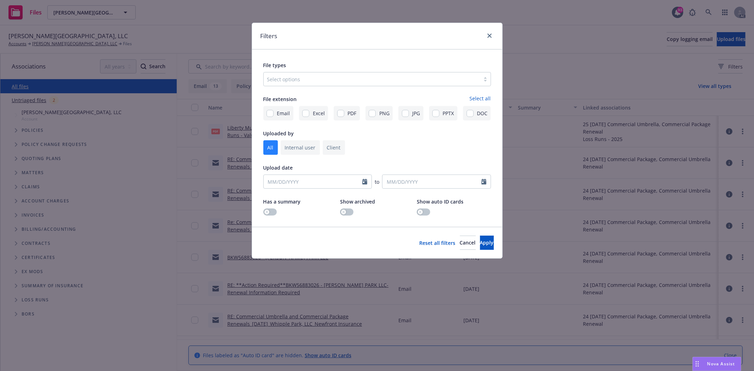
click at [309, 82] on div at bounding box center [371, 79] width 209 height 8
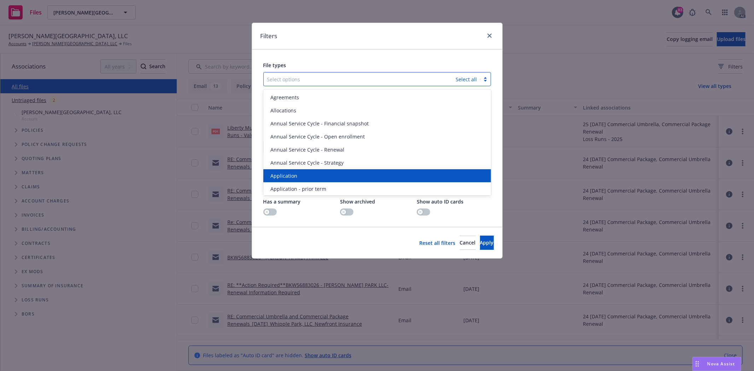
click at [304, 172] on div "Application" at bounding box center [377, 175] width 219 height 7
click at [304, 172] on span "Application - prior term" at bounding box center [298, 175] width 56 height 7
click at [304, 172] on span "Application - signed" at bounding box center [293, 175] width 47 height 7
click at [304, 172] on span "Application - unsigned" at bounding box center [297, 175] width 54 height 7
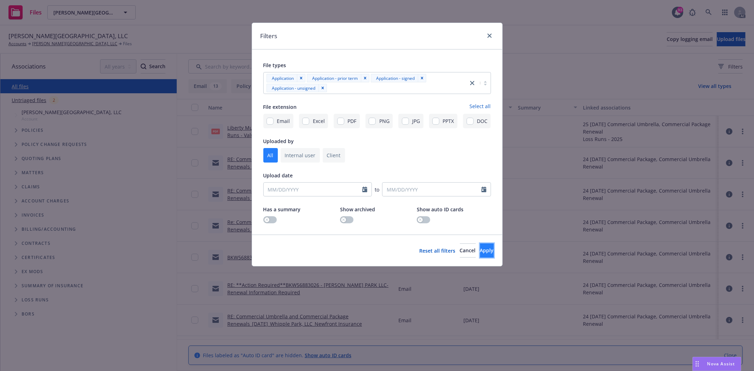
click at [482, 251] on button "Apply" at bounding box center [487, 251] width 14 height 14
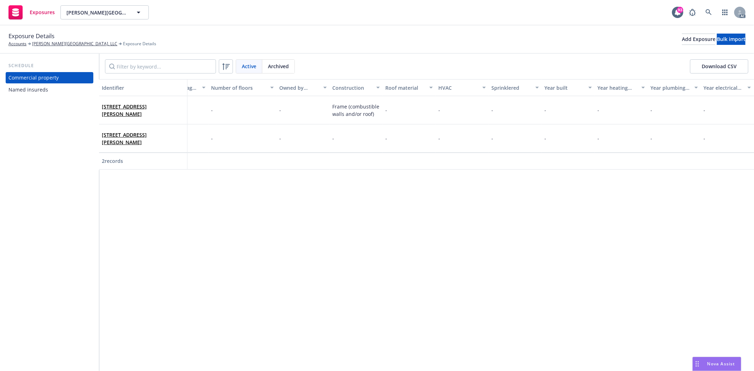
scroll to position [0, 1536]
click at [59, 87] on div "Named insureds" at bounding box center [49, 89] width 82 height 11
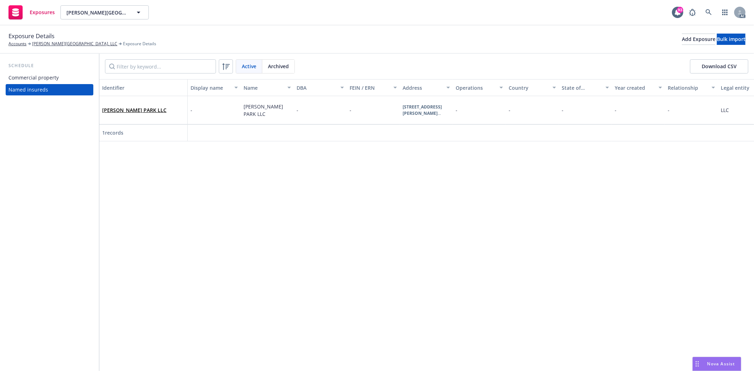
drag, startPoint x: 282, startPoint y: 138, endPoint x: 539, endPoint y: 133, distance: 257.4
click at [539, 133] on div "1 records" at bounding box center [435, 132] width 672 height 17
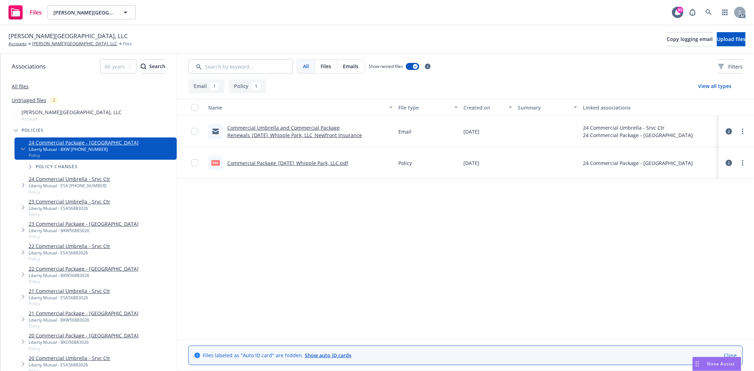
click at [348, 162] on link "Commercial Package_[DATE]_Whipple Park, LLC.pdf" at bounding box center [287, 163] width 121 height 7
click at [50, 45] on link "[PERSON_NAME][GEOGRAPHIC_DATA], LLC" at bounding box center [74, 44] width 85 height 6
